Goal: Check status: Check status

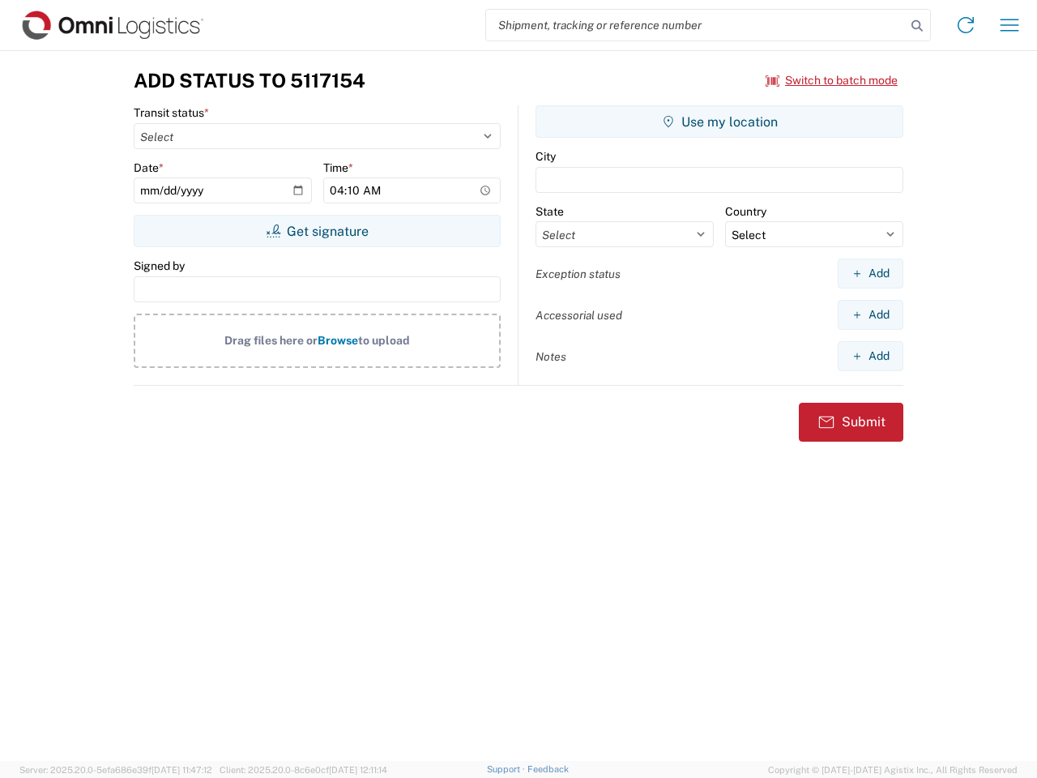
click at [696, 25] on input "search" at bounding box center [696, 25] width 420 height 31
click at [917, 26] on icon at bounding box center [917, 26] width 23 height 23
click at [966, 25] on icon at bounding box center [966, 25] width 26 height 26
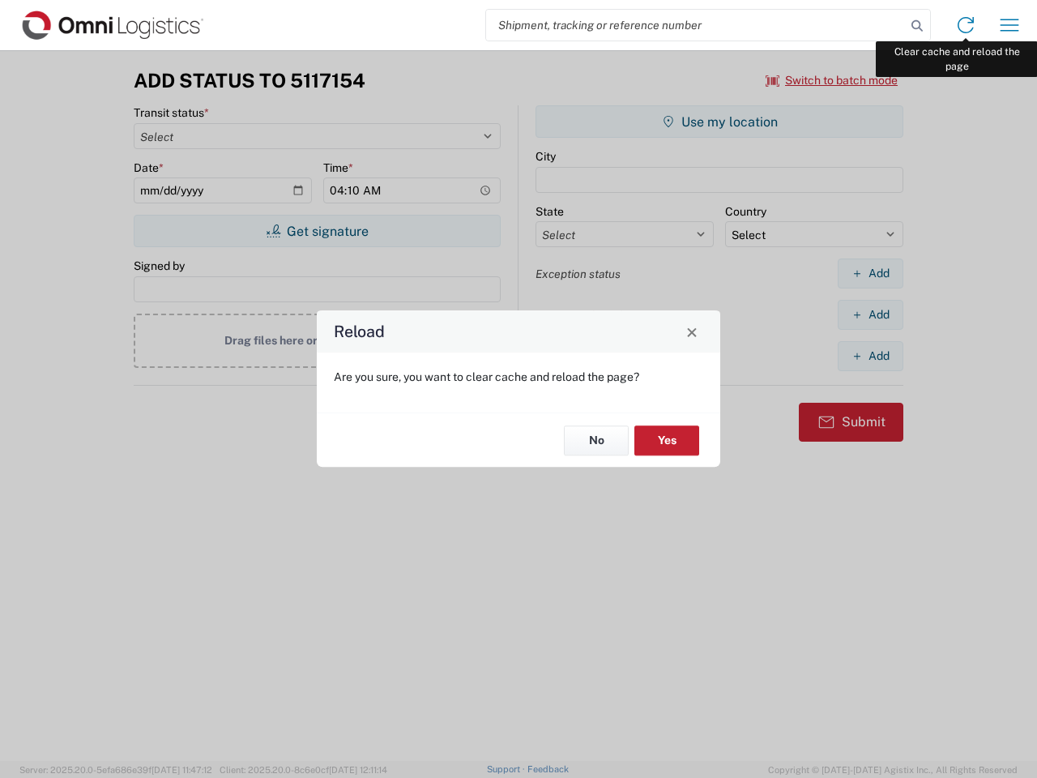
click at [1010, 25] on div "Reload Are you sure, you want to clear cache and reload the page? No Yes" at bounding box center [518, 389] width 1037 height 778
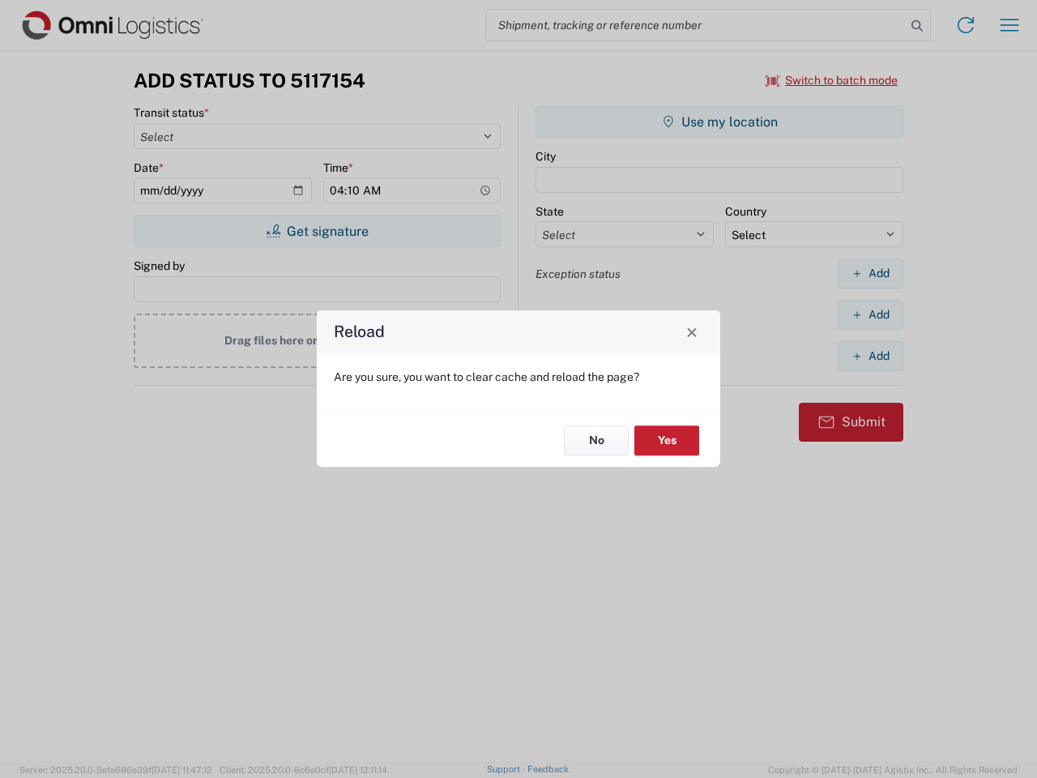
click at [832, 80] on div "Reload Are you sure, you want to clear cache and reload the page? No Yes" at bounding box center [518, 389] width 1037 height 778
click at [317, 231] on div "Reload Are you sure, you want to clear cache and reload the page? No Yes" at bounding box center [518, 389] width 1037 height 778
click at [720, 122] on div "Reload Are you sure, you want to clear cache and reload the page? No Yes" at bounding box center [518, 389] width 1037 height 778
click at [870, 273] on div "Reload Are you sure, you want to clear cache and reload the page? No Yes" at bounding box center [518, 389] width 1037 height 778
click at [870, 314] on div "Reload Are you sure, you want to clear cache and reload the page? No Yes" at bounding box center [518, 389] width 1037 height 778
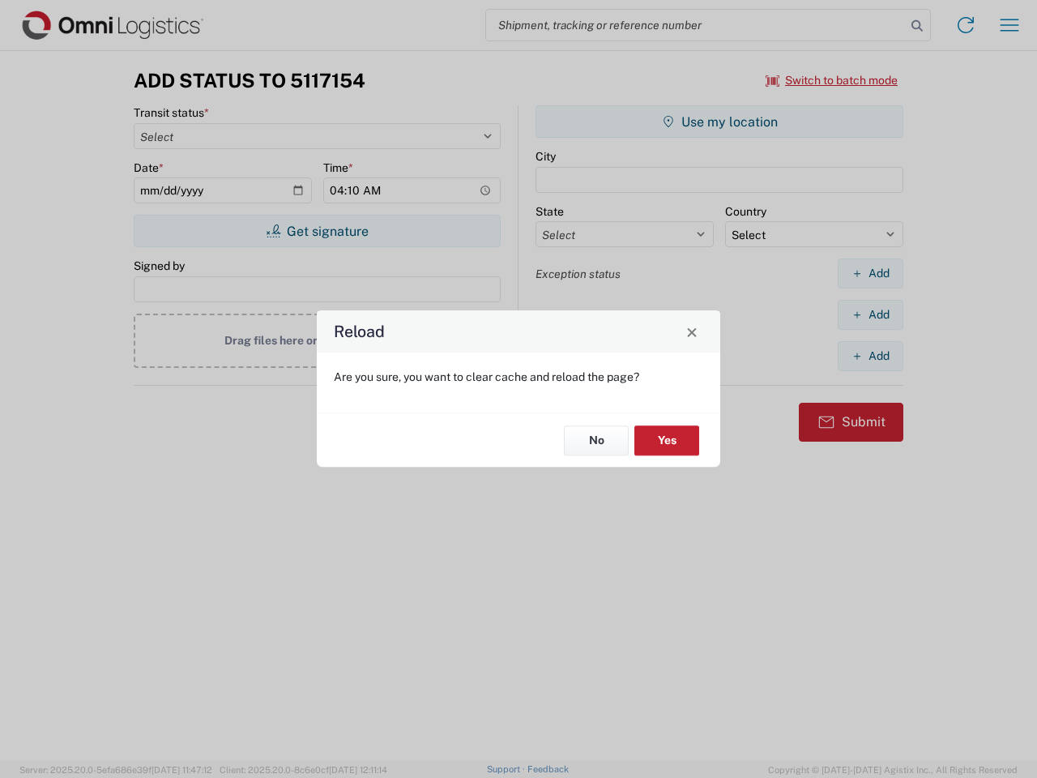
click at [870, 356] on div "Reload Are you sure, you want to clear cache and reload the page? No Yes" at bounding box center [518, 389] width 1037 height 778
